Goal: Check status: Check status

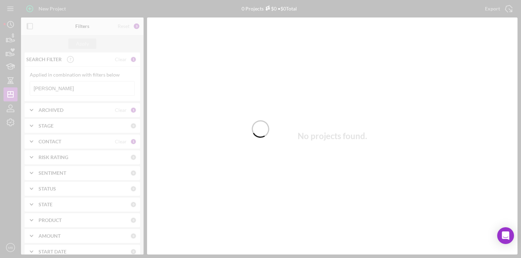
click at [58, 89] on div at bounding box center [260, 129] width 521 height 258
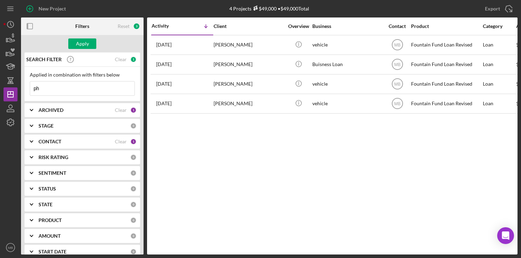
type input "p"
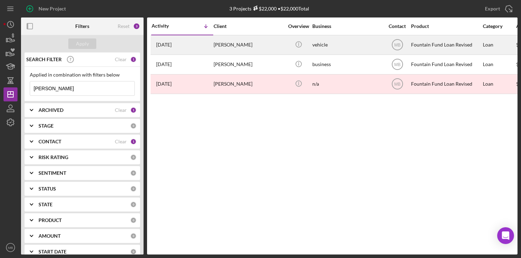
type input "[PERSON_NAME]"
click at [207, 40] on div "[DATE] [PERSON_NAME]" at bounding box center [182, 45] width 61 height 19
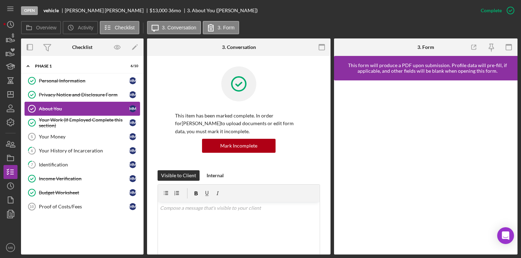
click at [68, 108] on div "About You" at bounding box center [84, 109] width 90 height 6
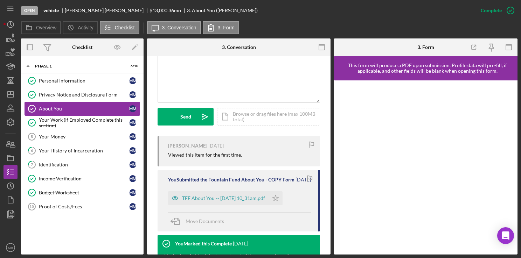
scroll to position [162, 0]
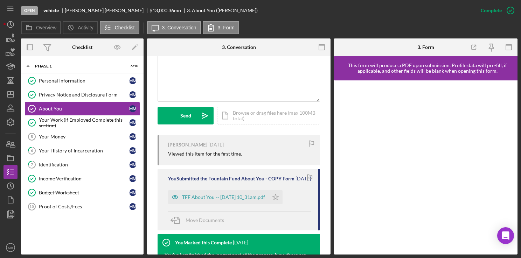
click at [238, 161] on div "[PERSON_NAME] [DATE] Viewed this item for the first time." at bounding box center [238, 150] width 162 height 30
click at [239, 200] on div "TFF About You -- [DATE] 10_31am.pdf" at bounding box center [223, 198] width 83 height 6
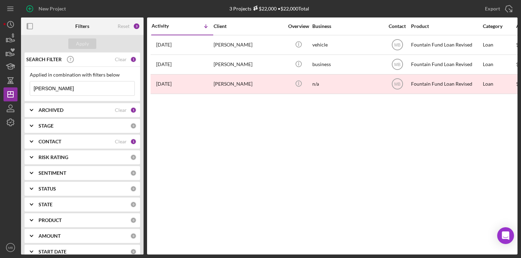
click at [98, 90] on input "[PERSON_NAME]" at bounding box center [82, 89] width 104 height 14
type input "m"
type input "[PERSON_NAME]"
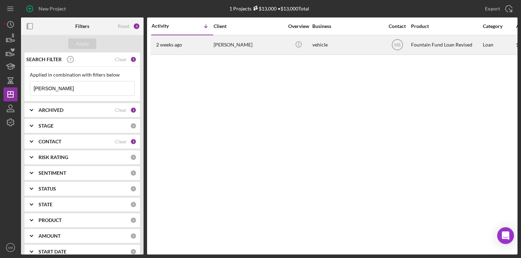
click at [243, 46] on div "[PERSON_NAME]" at bounding box center [248, 45] width 70 height 19
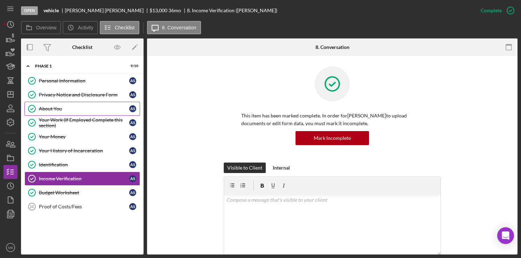
click at [64, 104] on link "About You About You A S" at bounding box center [81, 109] width 115 height 14
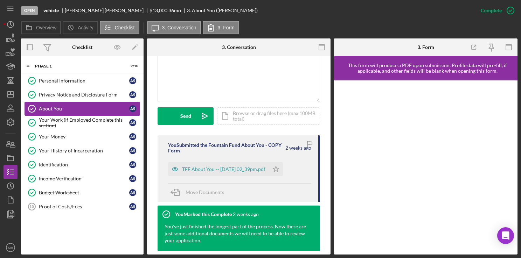
scroll to position [162, 0]
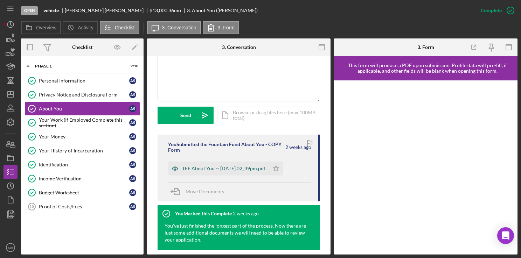
click at [241, 174] on div "TFF About You -- [DATE] 02_39pm.pdf" at bounding box center [218, 169] width 101 height 14
